Goal: Navigation & Orientation: Find specific page/section

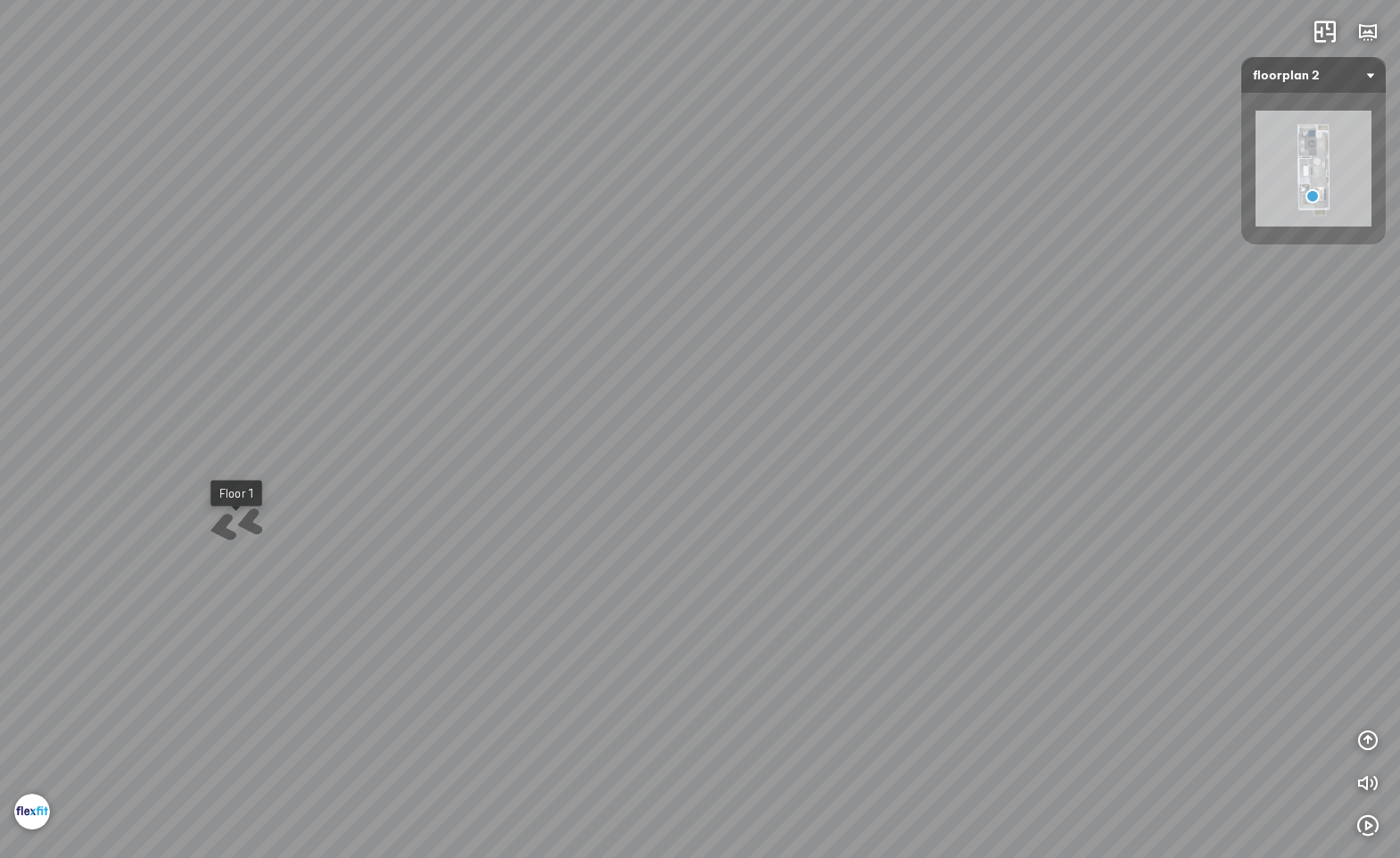
drag, startPoint x: 497, startPoint y: 362, endPoint x: 432, endPoint y: 300, distance: 89.8
click at [432, 300] on div "Floor 1" at bounding box center [700, 429] width 1400 height 858
drag, startPoint x: 726, startPoint y: 350, endPoint x: 26, endPoint y: 291, distance: 702.5
click at [37, 301] on div "Floor 1" at bounding box center [700, 429] width 1400 height 858
drag, startPoint x: 700, startPoint y: 362, endPoint x: 590, endPoint y: 497, distance: 174.1
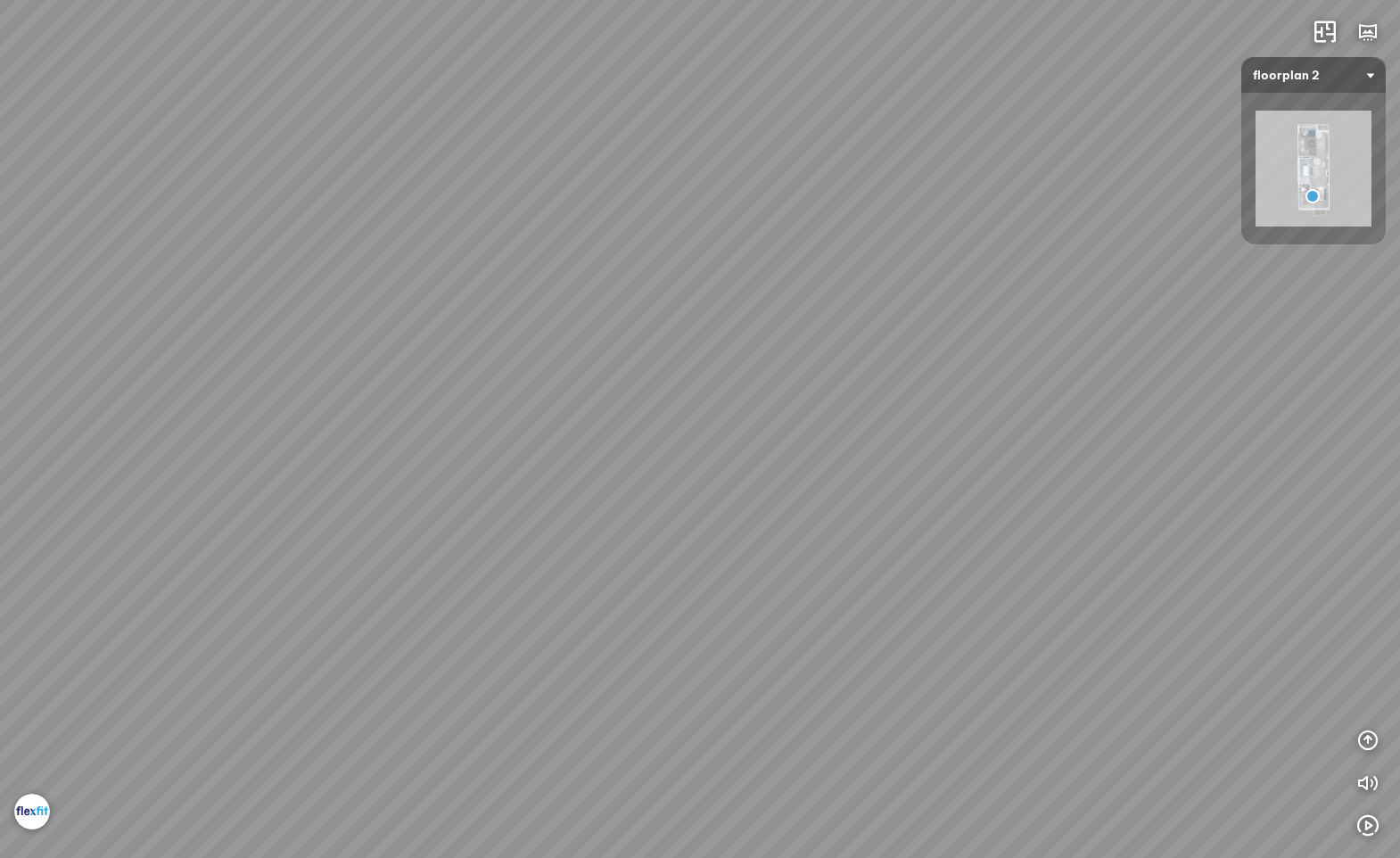
click at [590, 497] on div "Floor 1" at bounding box center [700, 429] width 1400 height 858
drag, startPoint x: 779, startPoint y: 381, endPoint x: 383, endPoint y: 418, distance: 397.7
click at [384, 419] on div "Floor 1" at bounding box center [700, 429] width 1400 height 858
drag, startPoint x: 589, startPoint y: 323, endPoint x: 663, endPoint y: 492, distance: 184.5
click at [663, 492] on div "Floor 1" at bounding box center [700, 429] width 1400 height 858
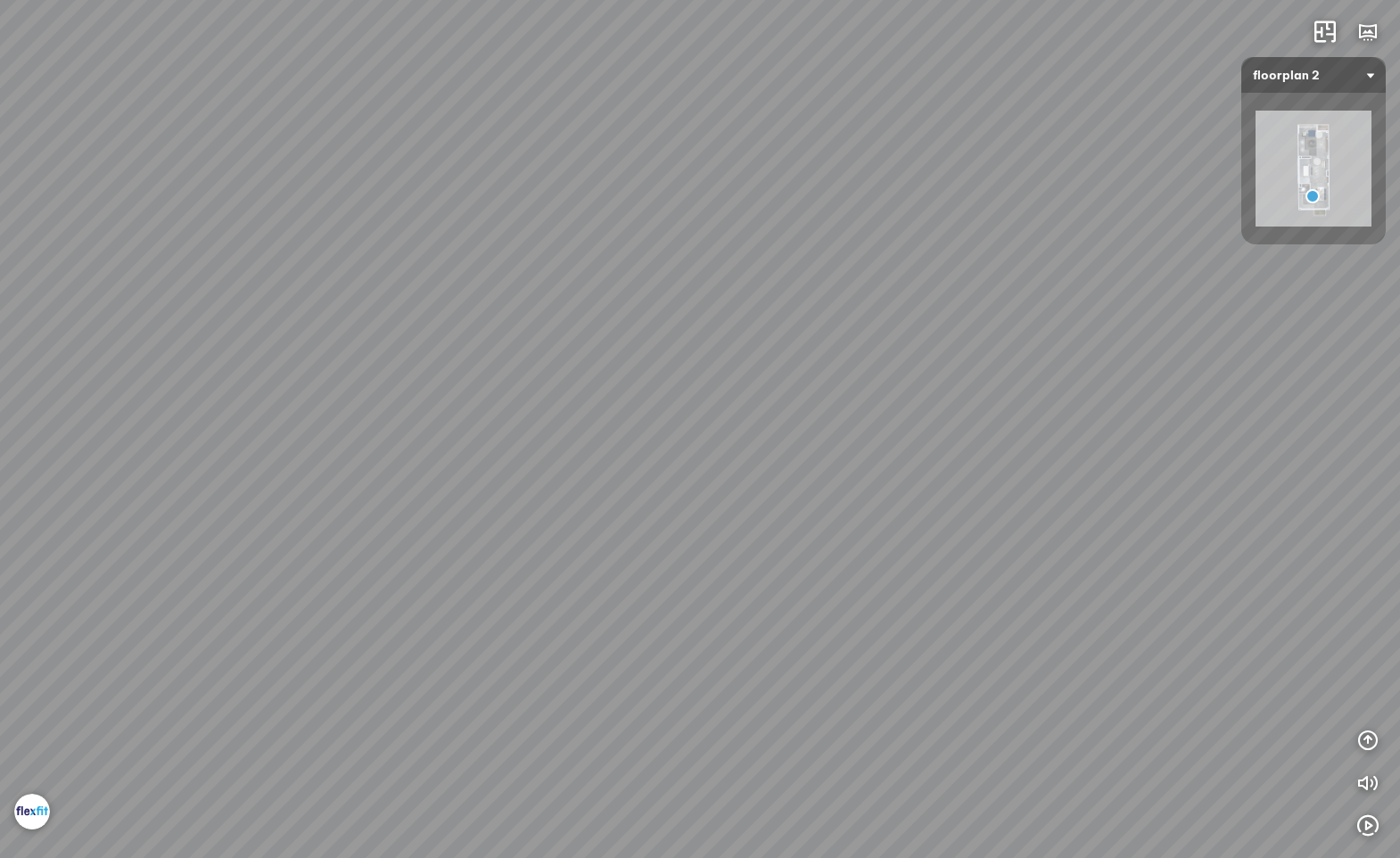
drag, startPoint x: 552, startPoint y: 427, endPoint x: 838, endPoint y: 400, distance: 287.3
click at [838, 400] on div "Floor 1" at bounding box center [700, 429] width 1400 height 858
drag, startPoint x: 676, startPoint y: 494, endPoint x: 914, endPoint y: 347, distance: 279.7
click at [843, 367] on div "Floor 1" at bounding box center [700, 429] width 1400 height 858
drag, startPoint x: 392, startPoint y: 422, endPoint x: 798, endPoint y: 357, distance: 411.2
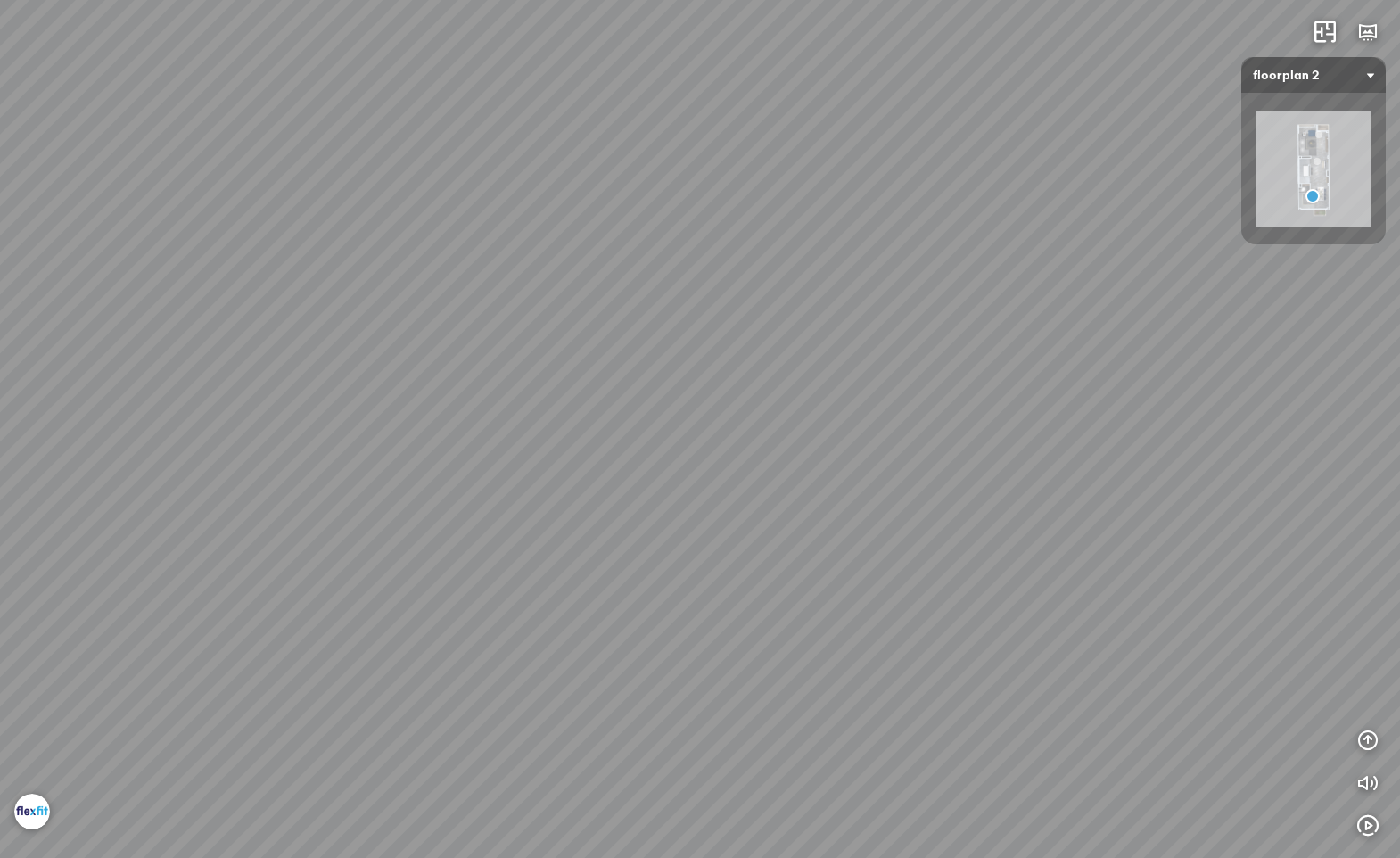
click at [755, 357] on div "Floor 1" at bounding box center [700, 429] width 1400 height 858
drag, startPoint x: 609, startPoint y: 428, endPoint x: 1151, endPoint y: 369, distance: 545.2
click at [1081, 350] on div "Floor 1" at bounding box center [700, 429] width 1400 height 858
drag, startPoint x: 563, startPoint y: 372, endPoint x: 880, endPoint y: 426, distance: 321.6
click at [811, 413] on div "Floor 1" at bounding box center [700, 429] width 1400 height 858
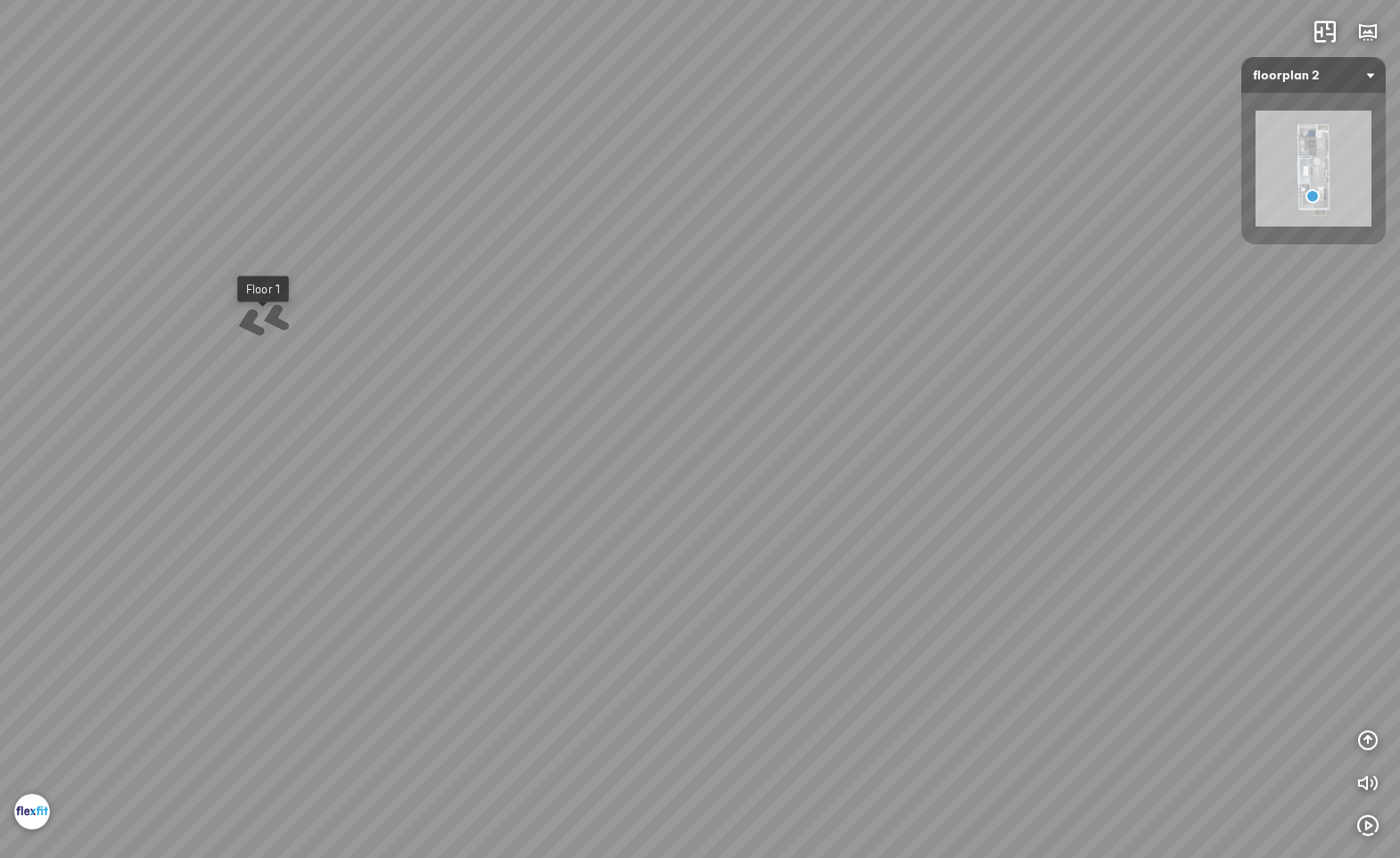
drag, startPoint x: 657, startPoint y: 359, endPoint x: 877, endPoint y: 553, distance: 293.3
click at [875, 553] on div "Floor 1" at bounding box center [700, 429] width 1400 height 858
